Goal: Navigation & Orientation: Find specific page/section

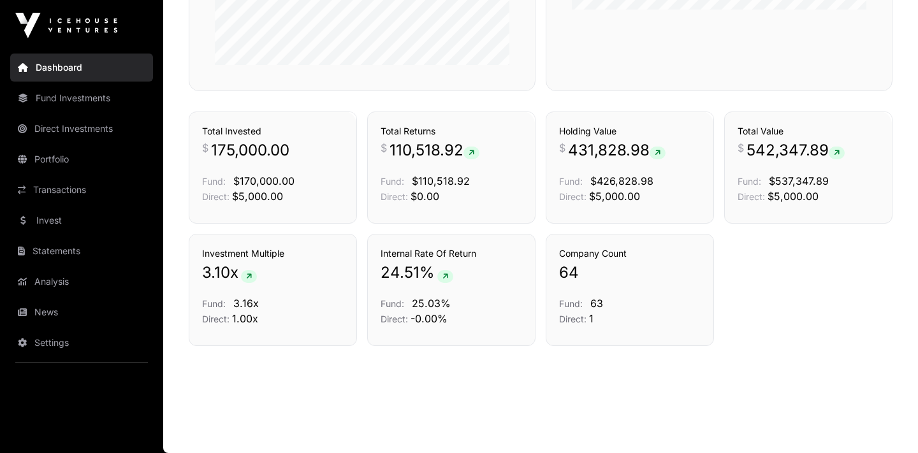
scroll to position [868, 0]
click at [95, 95] on link "Fund Investments" at bounding box center [81, 98] width 143 height 28
click at [78, 128] on link "Direct Investments" at bounding box center [81, 129] width 143 height 28
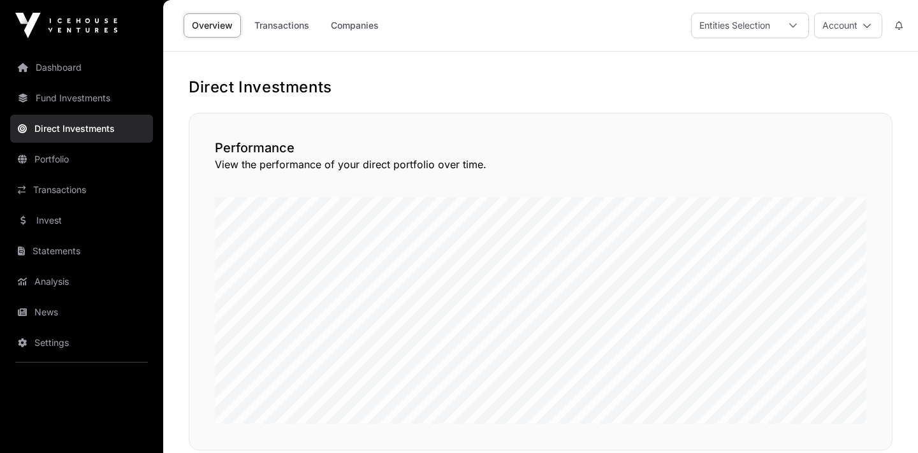
click at [59, 158] on link "Portfolio" at bounding box center [81, 159] width 143 height 28
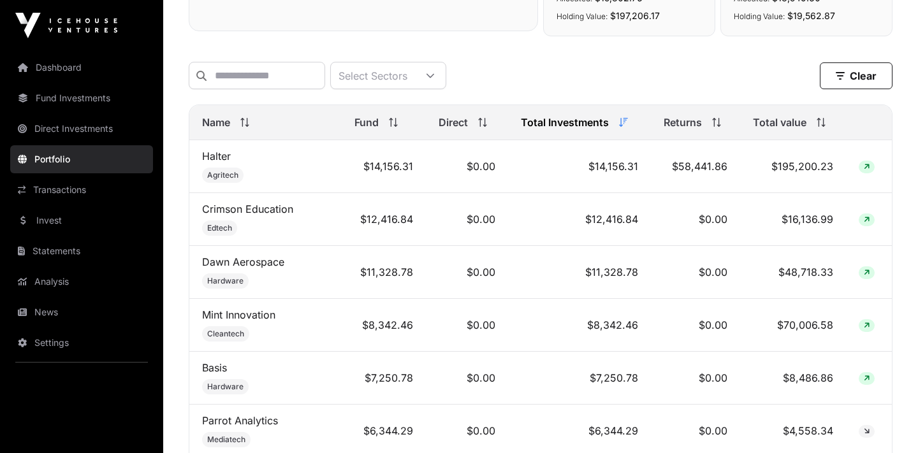
scroll to position [488, 0]
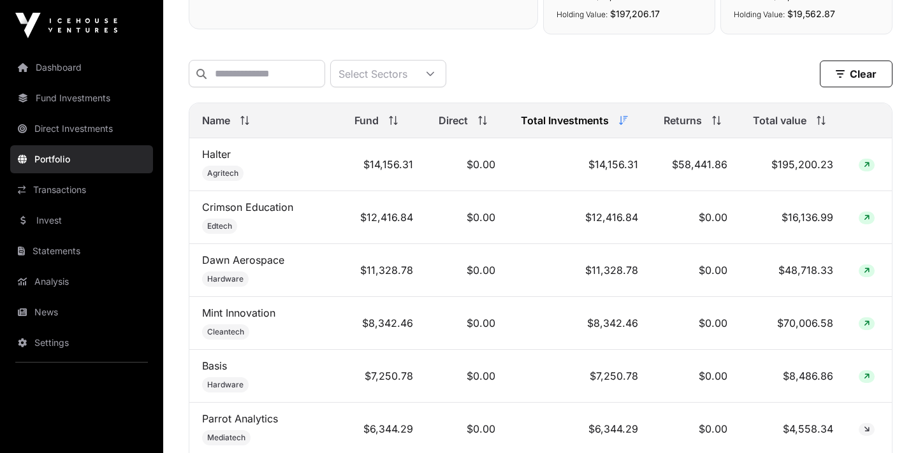
click at [415, 73] on div "Select Sectors" at bounding box center [373, 74] width 84 height 26
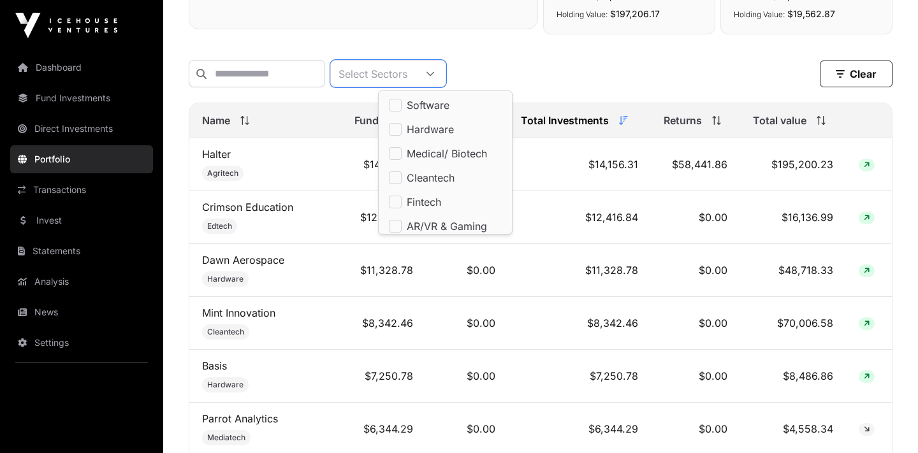
click at [415, 73] on div "Select Sectors" at bounding box center [373, 74] width 84 height 26
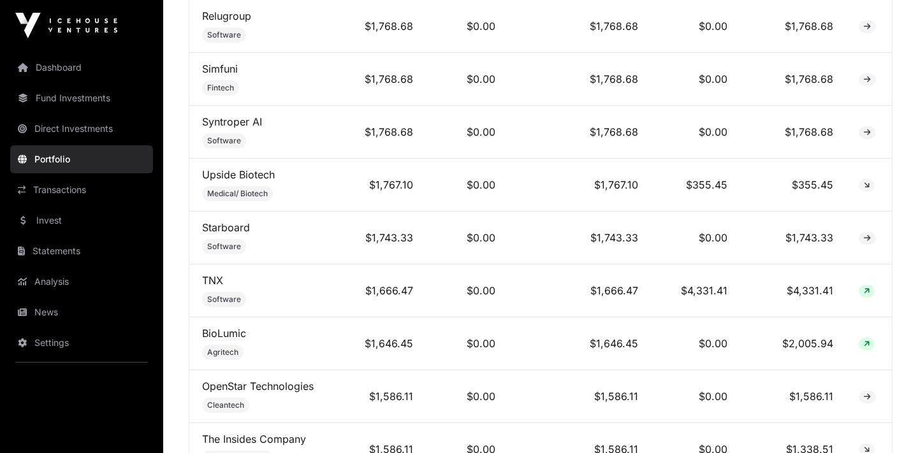
scroll to position [2108, 0]
click at [69, 189] on link "Transactions" at bounding box center [81, 190] width 143 height 28
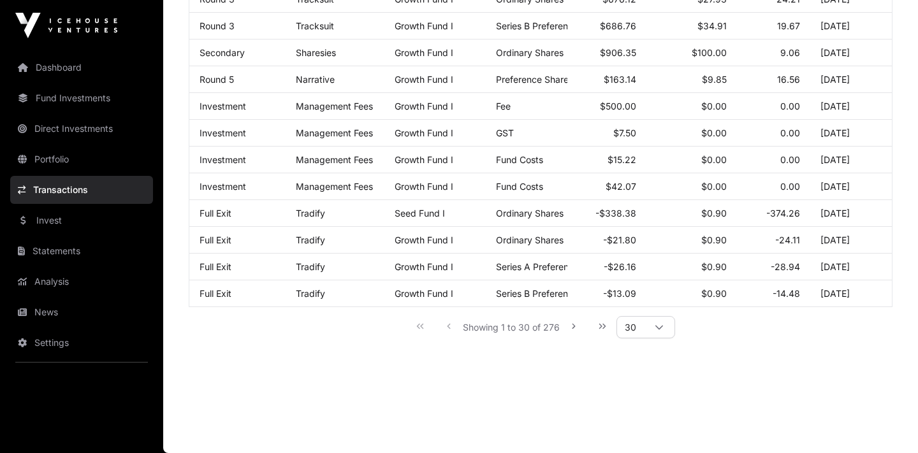
scroll to position [745, 0]
click at [38, 221] on link "Invest" at bounding box center [81, 221] width 143 height 28
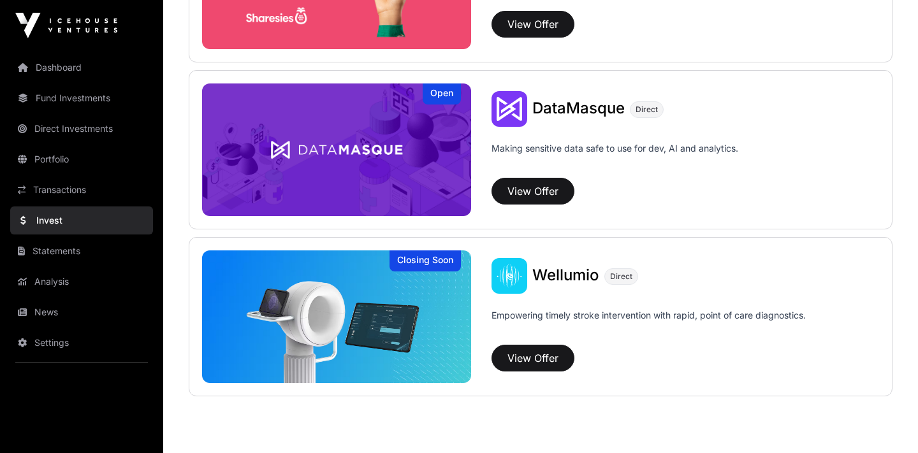
scroll to position [1770, 0]
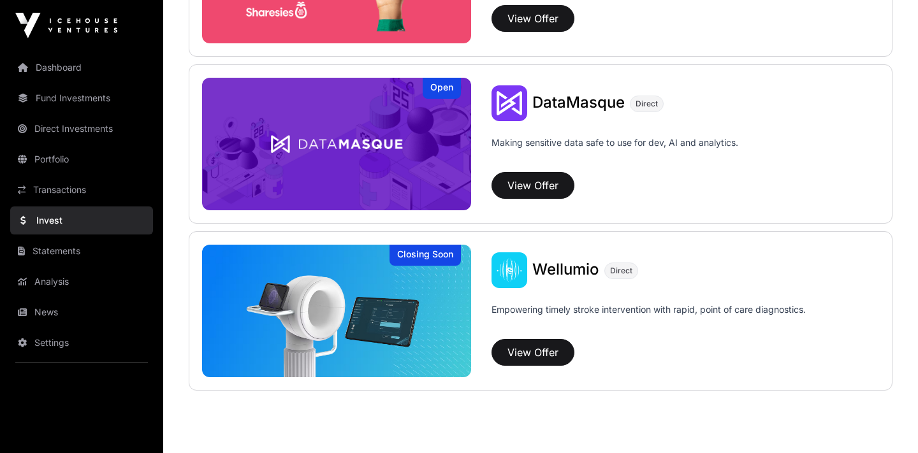
click at [72, 249] on link "Statements" at bounding box center [81, 251] width 143 height 28
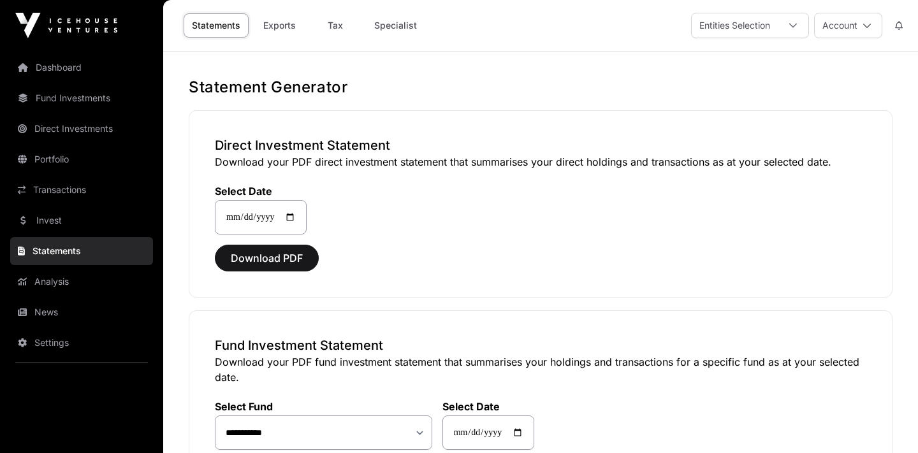
click at [53, 281] on link "Analysis" at bounding box center [81, 282] width 143 height 28
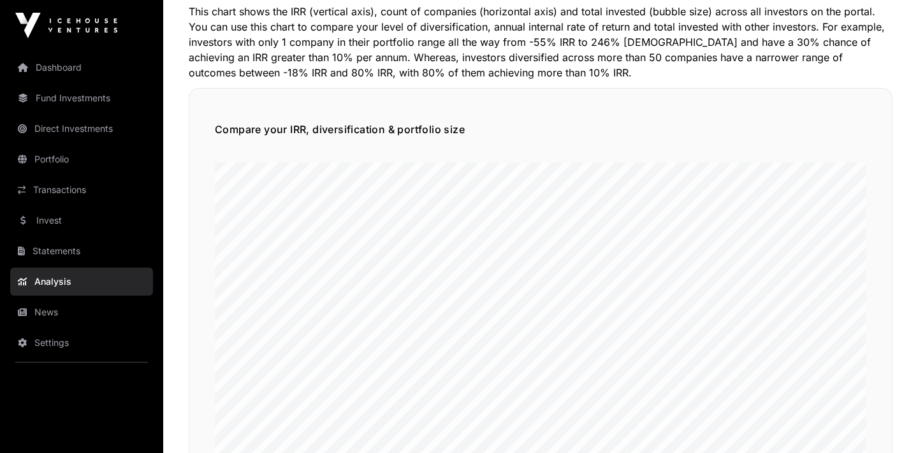
scroll to position [757, 0]
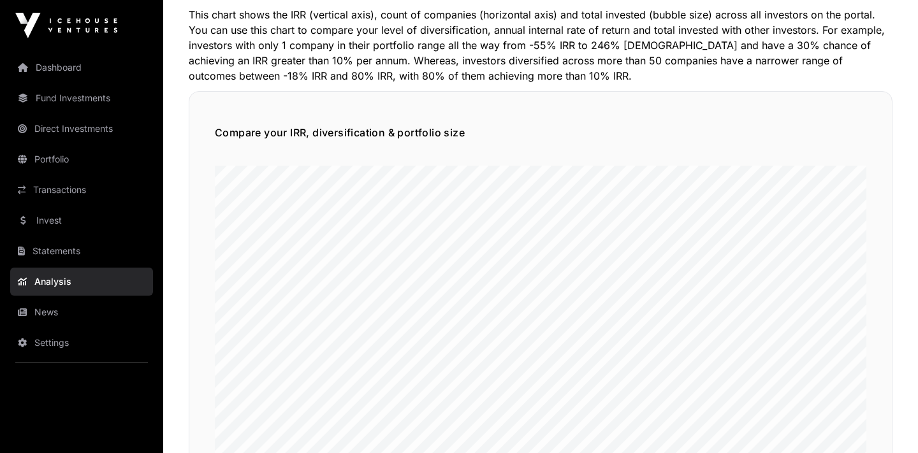
click at [83, 96] on link "Fund Investments" at bounding box center [81, 98] width 143 height 28
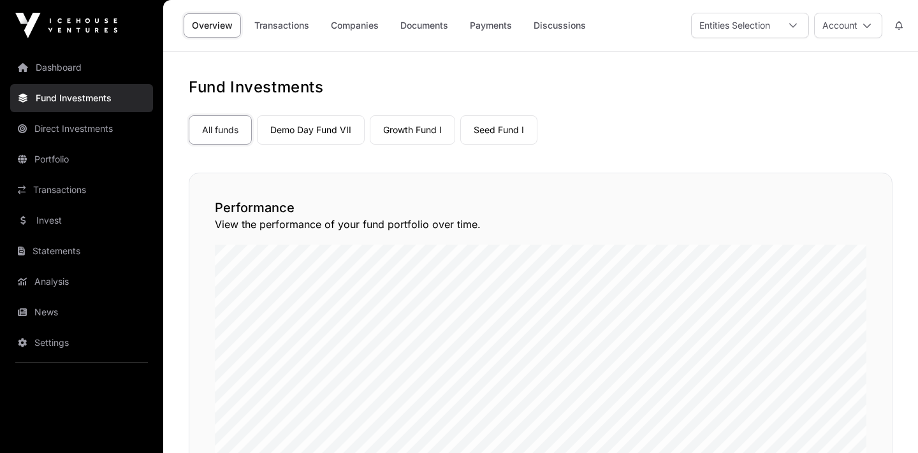
click at [481, 127] on link "Seed Fund I" at bounding box center [498, 129] width 77 height 29
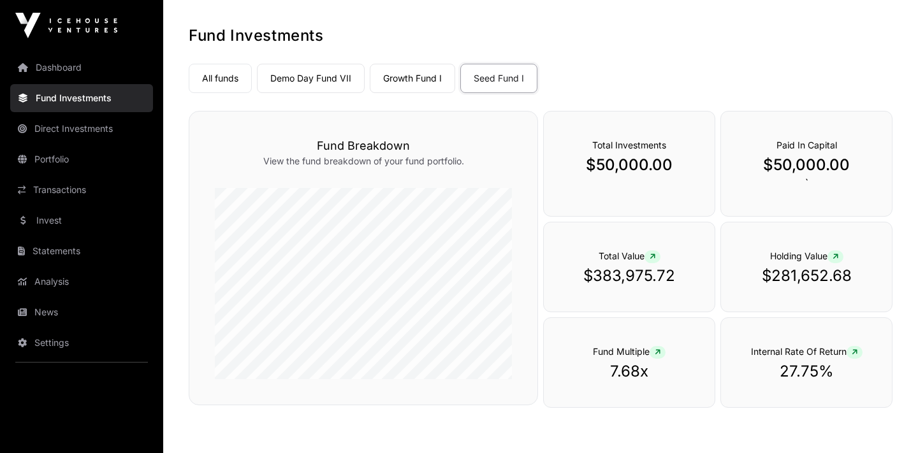
scroll to position [41, 0]
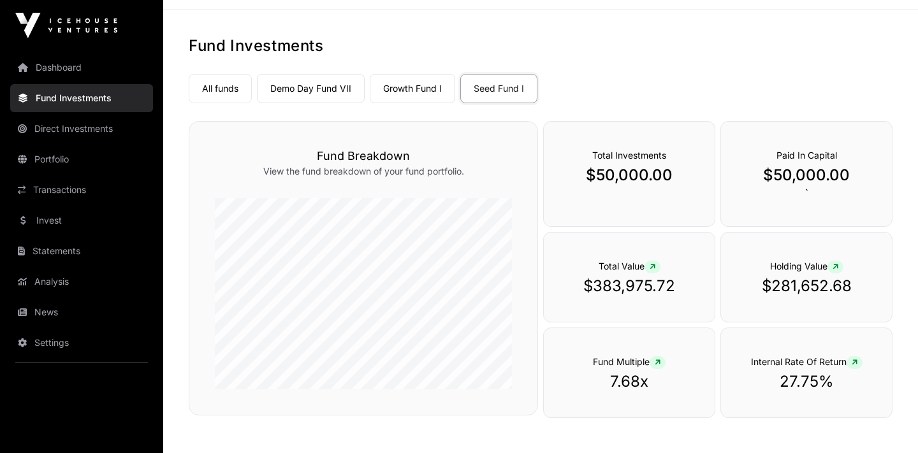
click at [423, 86] on link "Growth Fund I" at bounding box center [412, 88] width 85 height 29
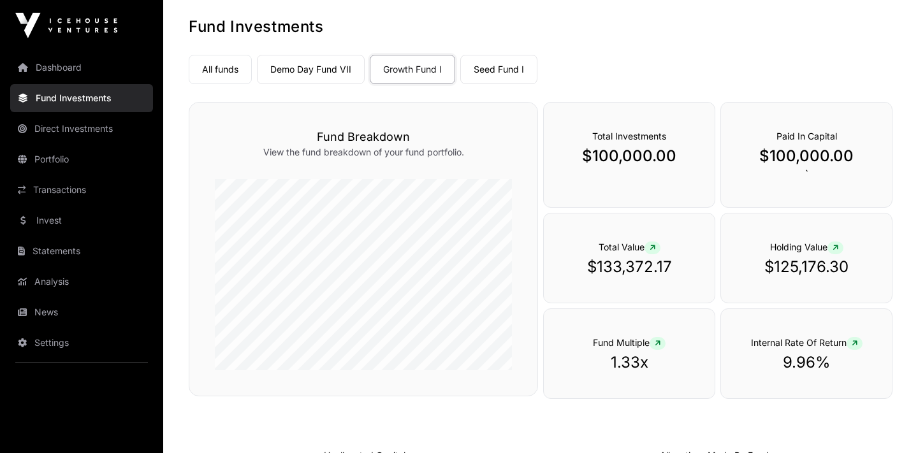
scroll to position [59, 0]
click at [504, 69] on link "Seed Fund I" at bounding box center [498, 70] width 77 height 29
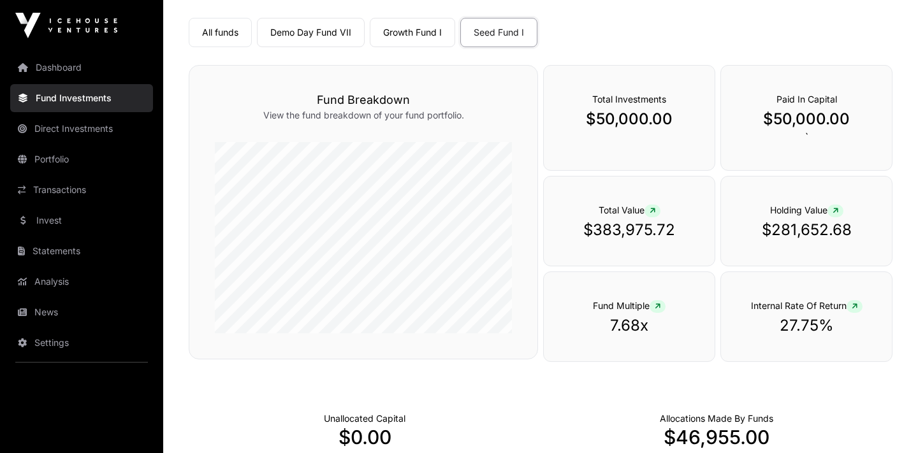
scroll to position [99, 0]
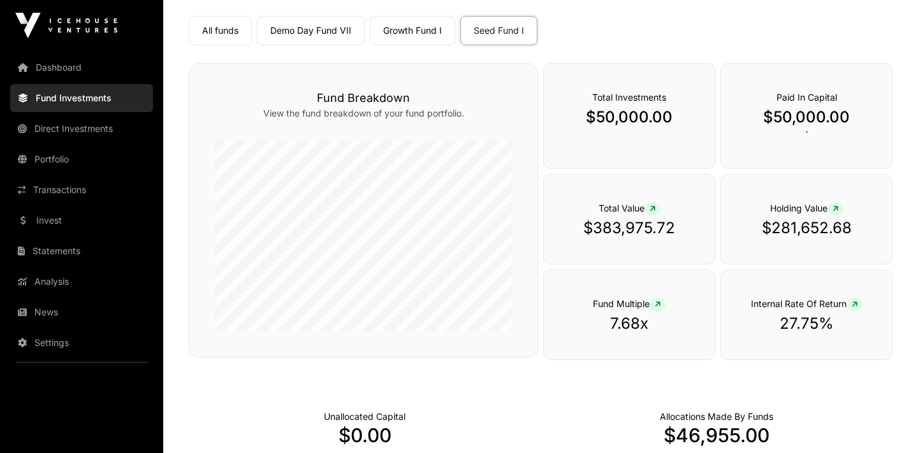
click at [322, 30] on link "Demo Day Fund VII" at bounding box center [311, 30] width 108 height 29
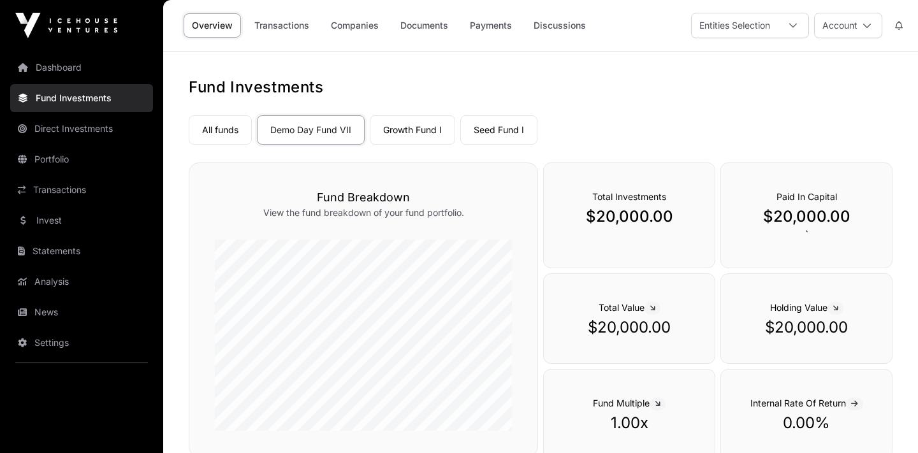
click at [560, 22] on link "Discussions" at bounding box center [559, 25] width 69 height 24
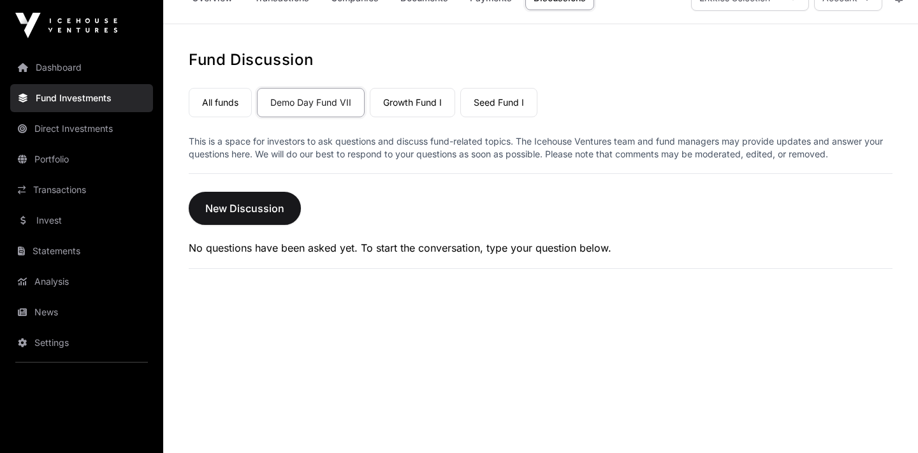
scroll to position [32, 0]
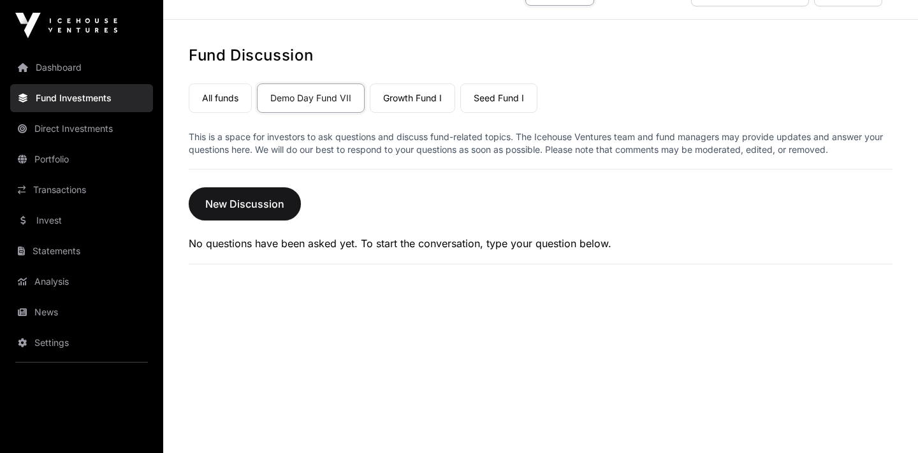
click at [428, 101] on link "Growth Fund I" at bounding box center [412, 98] width 85 height 29
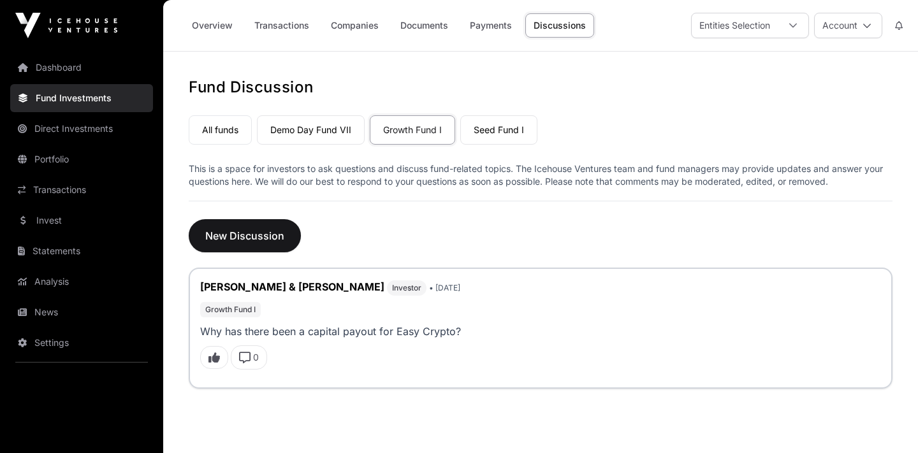
click at [493, 127] on link "Seed Fund I" at bounding box center [498, 129] width 77 height 29
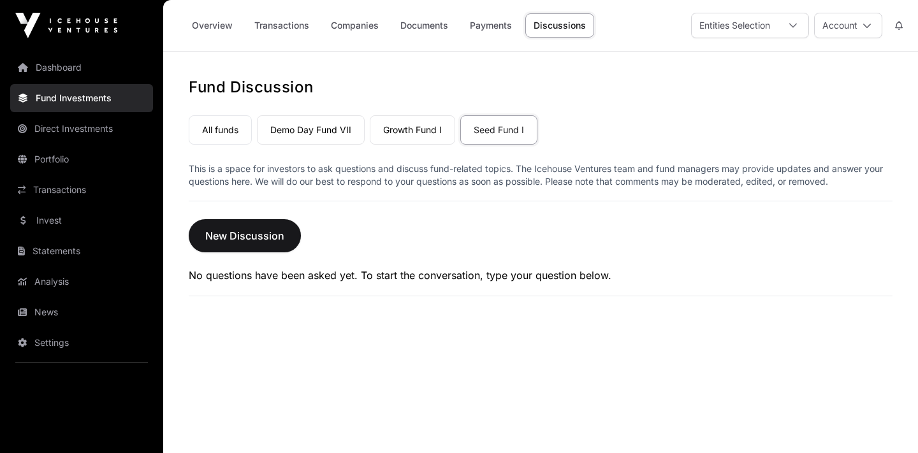
click at [858, 25] on button "Account" at bounding box center [848, 25] width 68 height 25
